Goal: Information Seeking & Learning: Learn about a topic

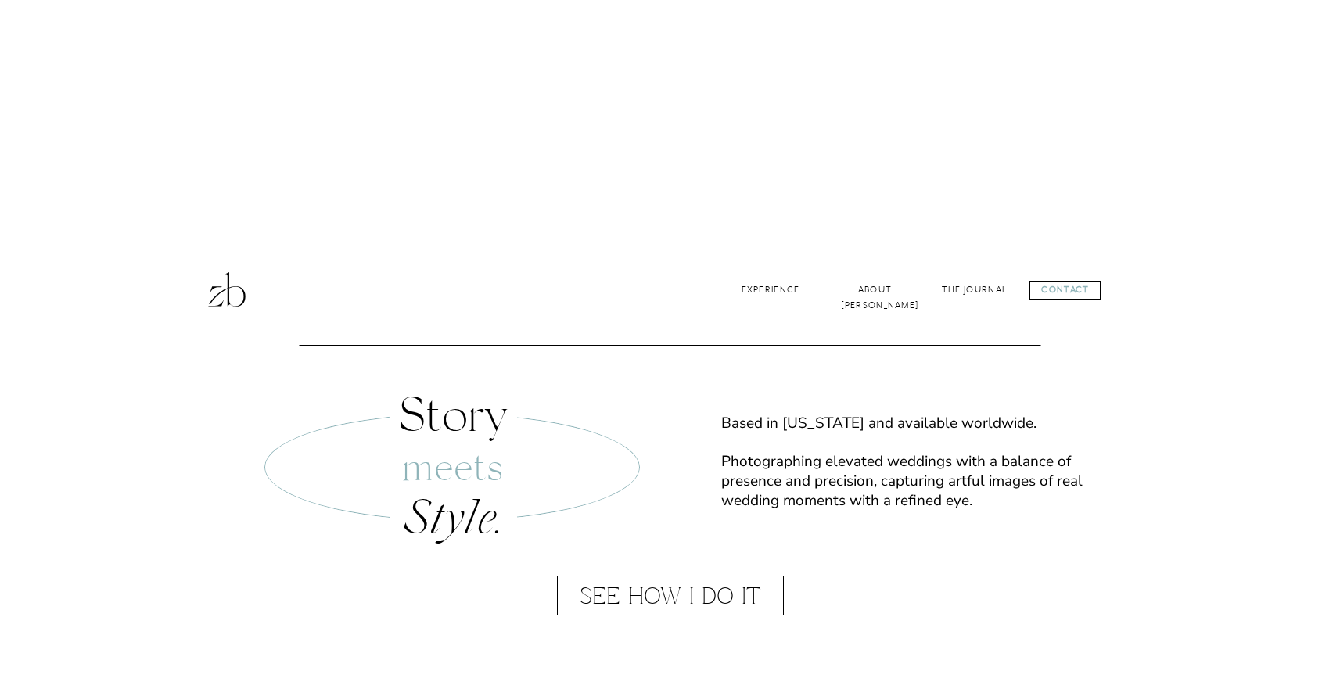
scroll to position [466, 0]
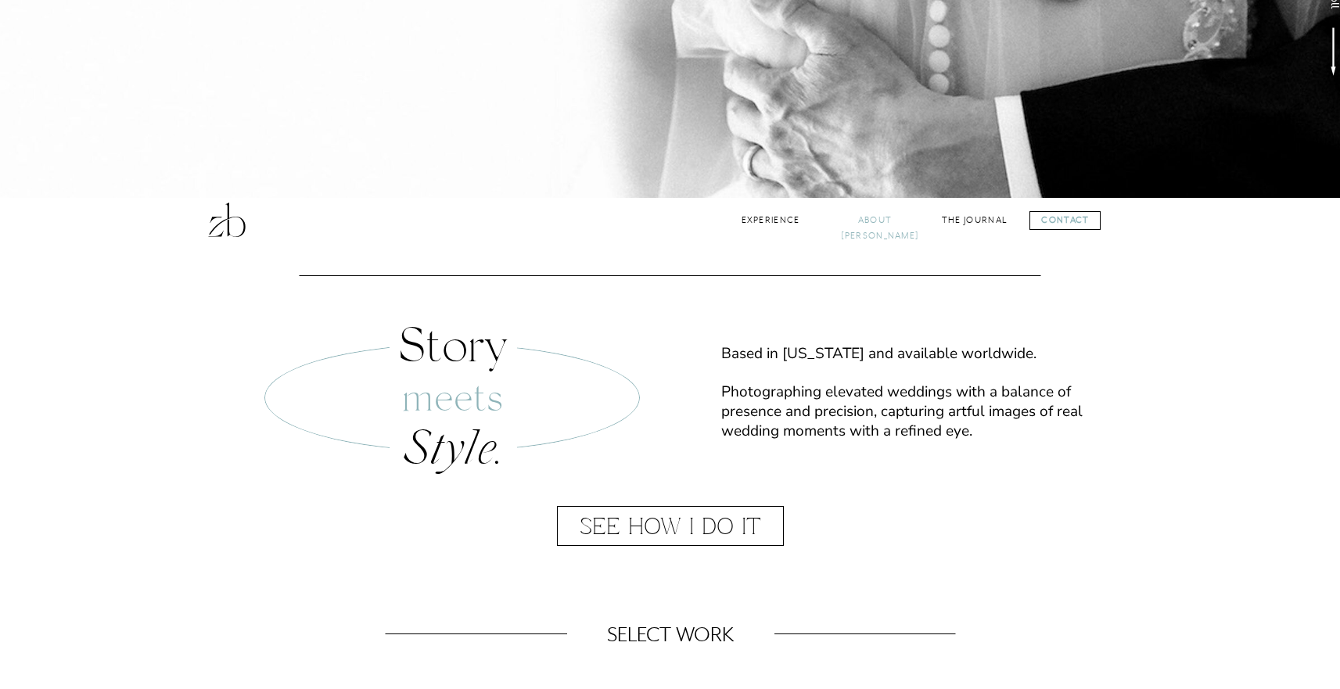
click at [877, 218] on nav "About [PERSON_NAME]" at bounding box center [875, 220] width 69 height 15
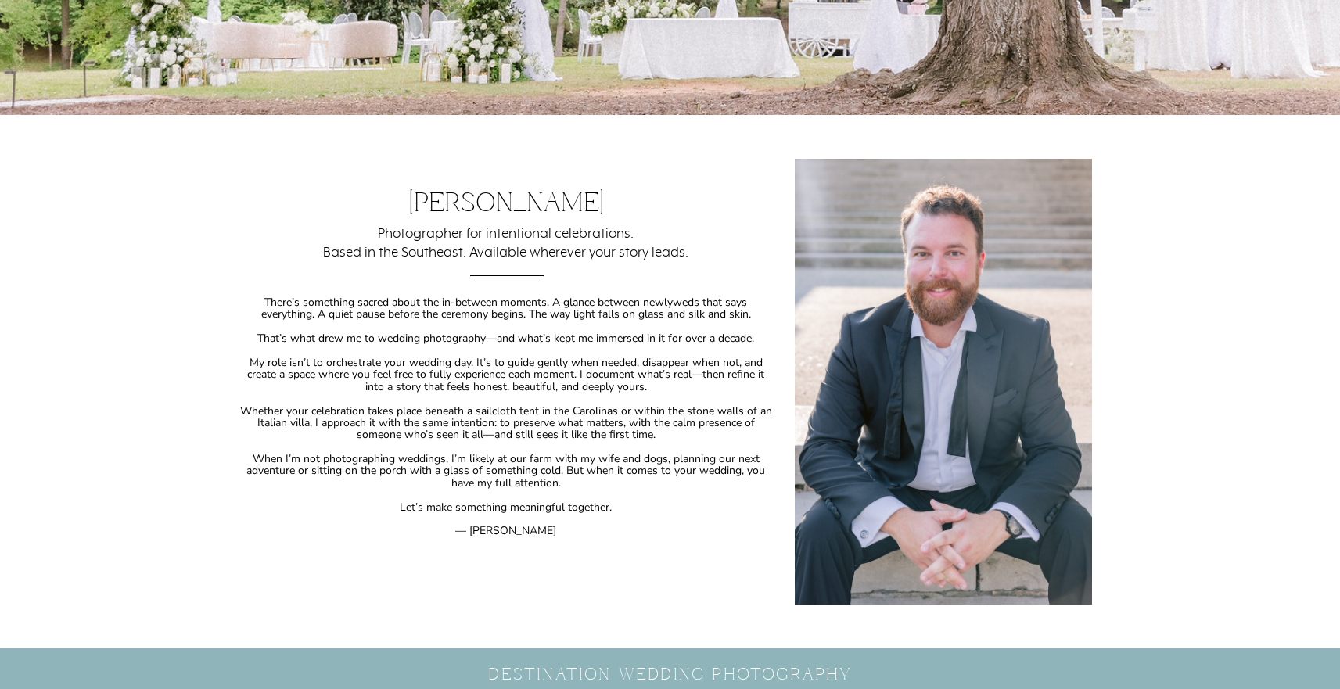
scroll to position [330, 0]
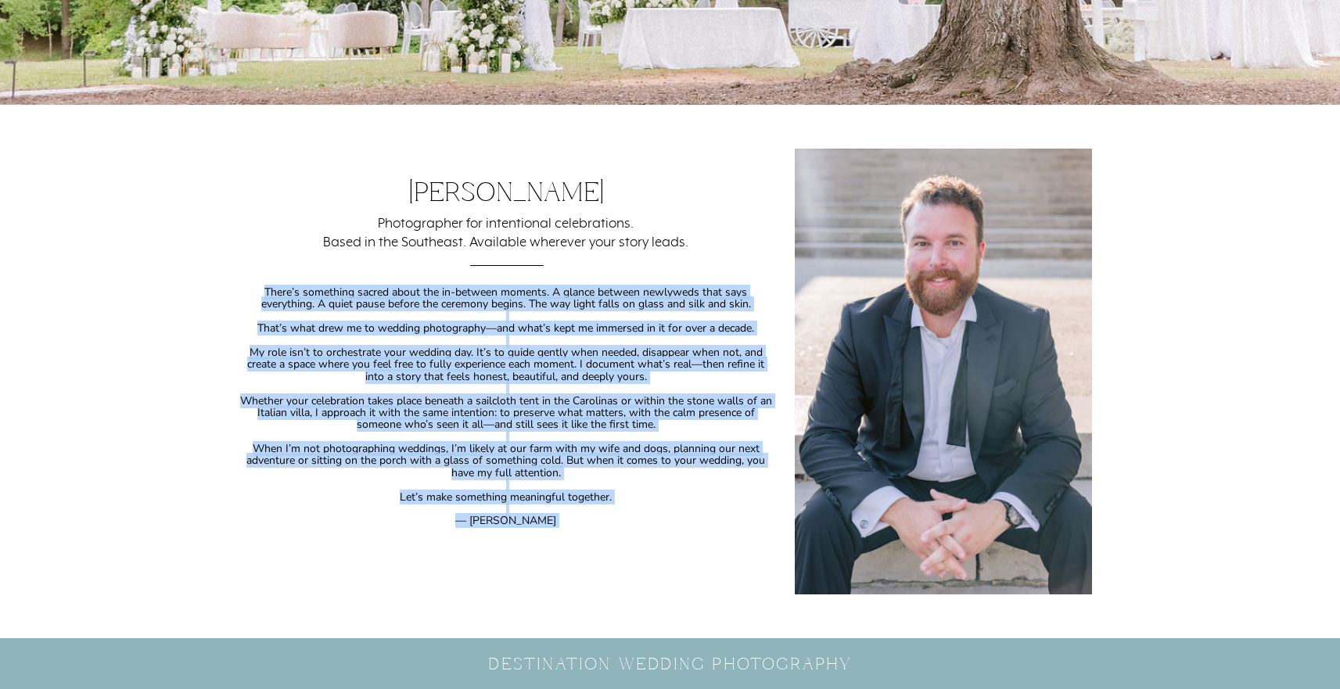
drag, startPoint x: 264, startPoint y: 290, endPoint x: 680, endPoint y: 530, distance: 479.9
click at [680, 530] on p "There’s something sacred about the in-between moments. A glance between newlywe…" at bounding box center [506, 440] width 537 height 308
copy p "There’s something sacred about the in-between moments. A glance between newlywe…"
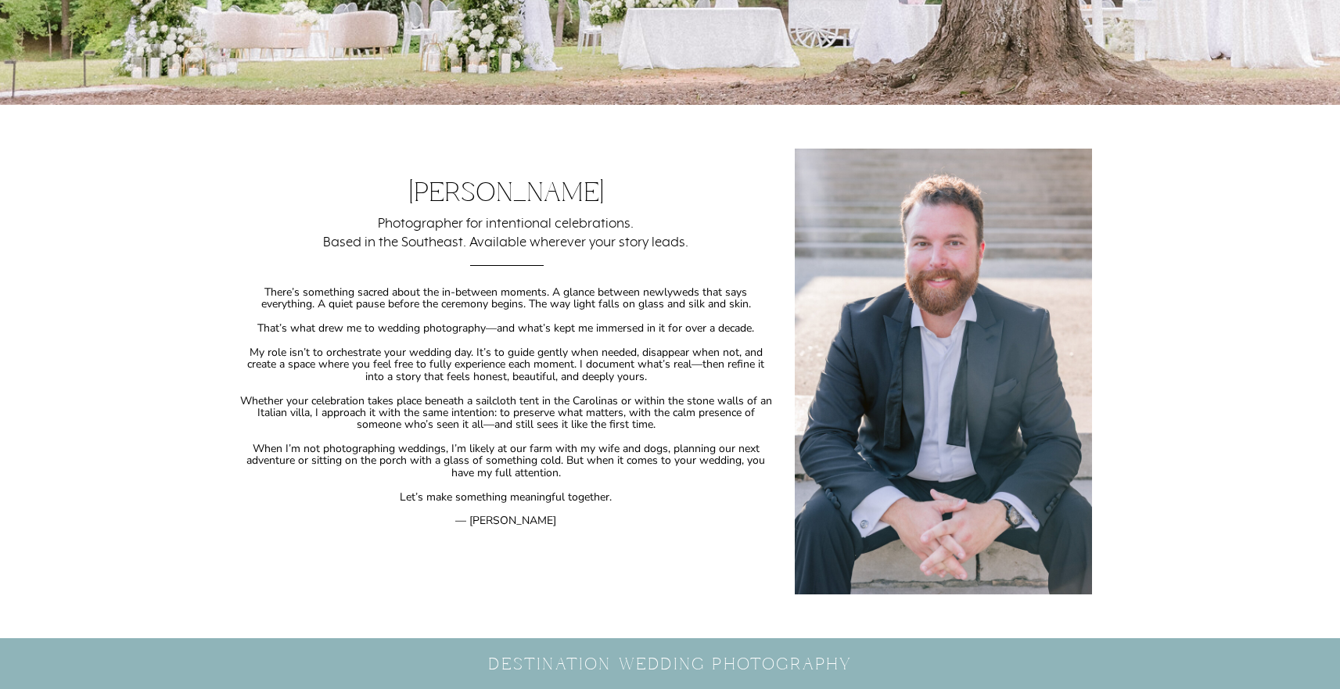
click at [169, 336] on div "CONTACT The Journal About ZBP Experience CONTACT The Journal Experience About Z…" at bounding box center [670, 322] width 1340 height 1304
